Goal: Ask a question

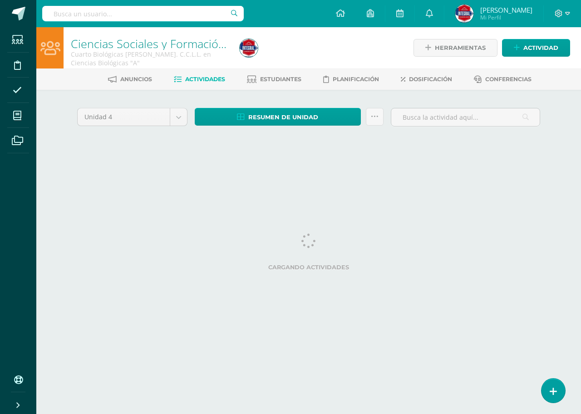
click at [554, 395] on icon at bounding box center [553, 392] width 7 height 10
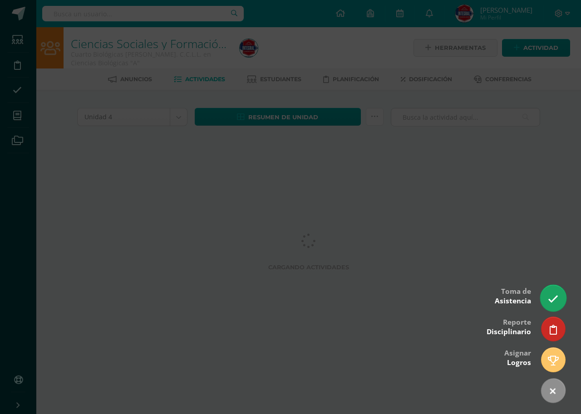
click at [547, 289] on link at bounding box center [553, 298] width 26 height 26
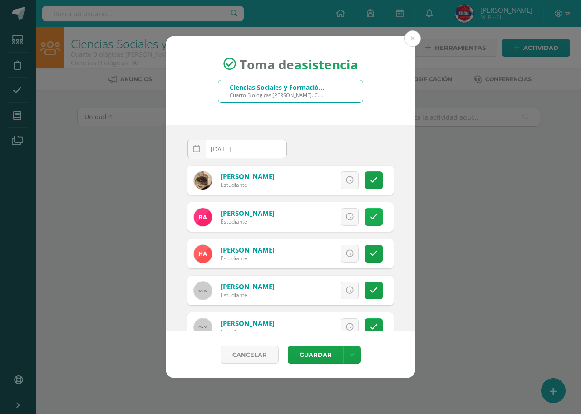
click at [371, 221] on link at bounding box center [374, 217] width 18 height 18
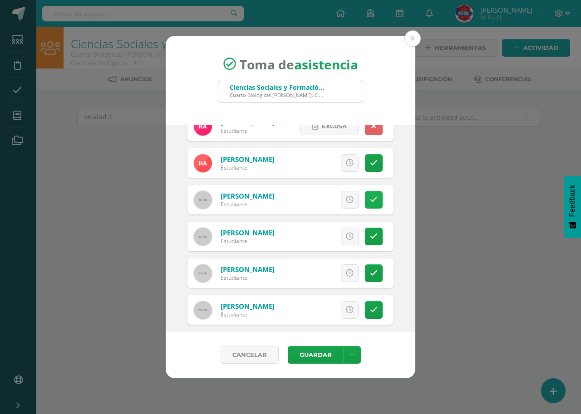
scroll to position [136, 0]
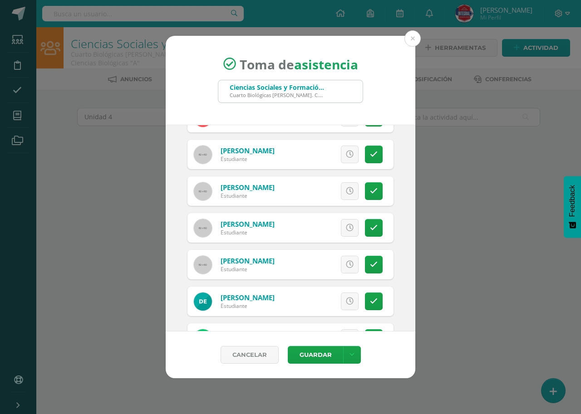
drag, startPoint x: 365, startPoint y: 188, endPoint x: 386, endPoint y: 225, distance: 41.7
click at [370, 188] on icon at bounding box center [374, 191] width 8 height 8
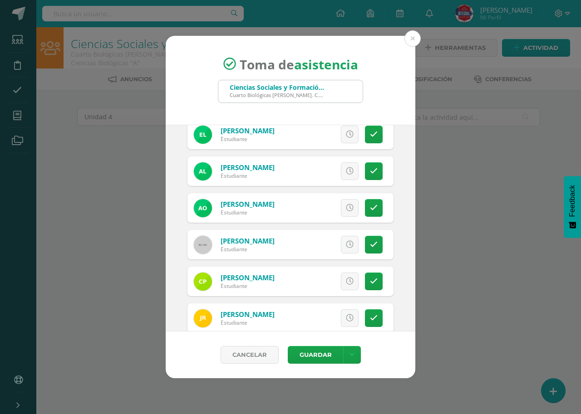
scroll to position [577, 0]
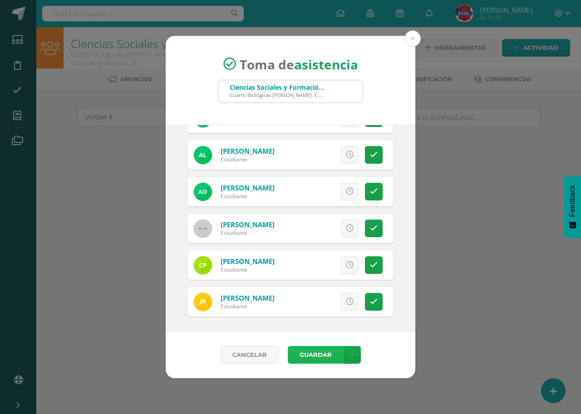
click at [317, 357] on button "Guardar" at bounding box center [315, 355] width 55 height 18
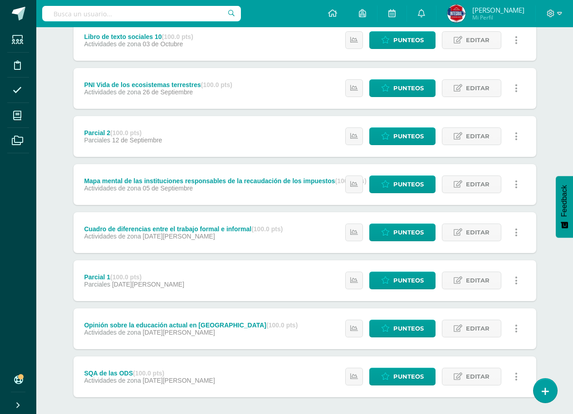
scroll to position [182, 0]
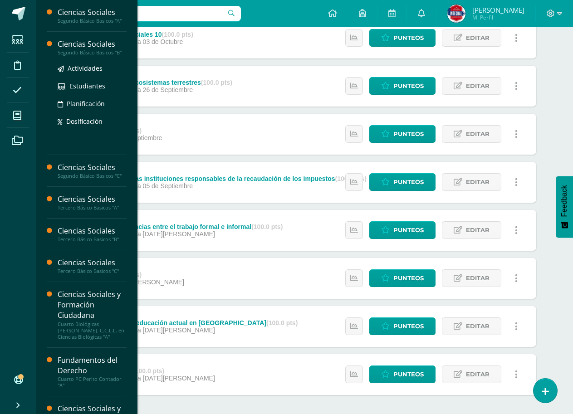
click at [89, 50] on div "Segundo Básico Basicos "B"" at bounding box center [92, 52] width 69 height 6
